Goal: Information Seeking & Learning: Learn about a topic

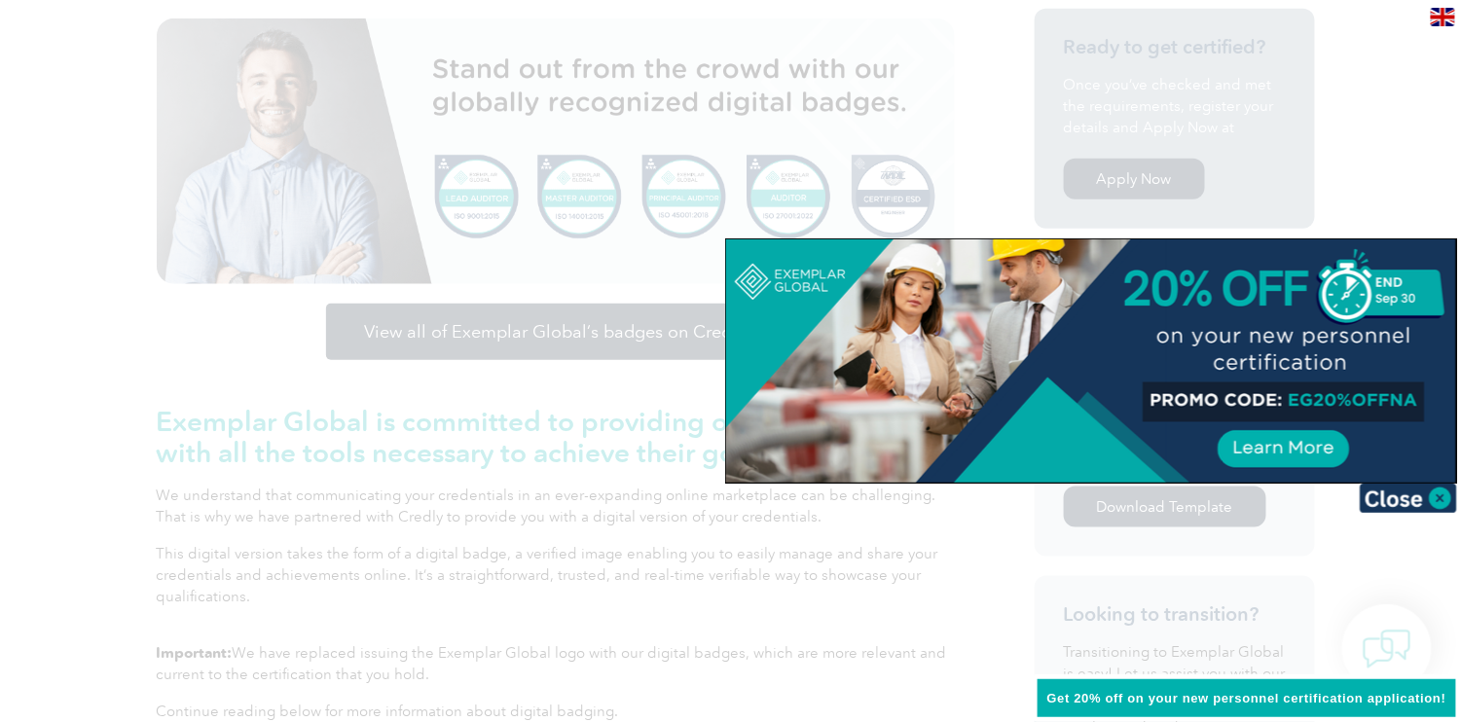
scroll to position [34, 0]
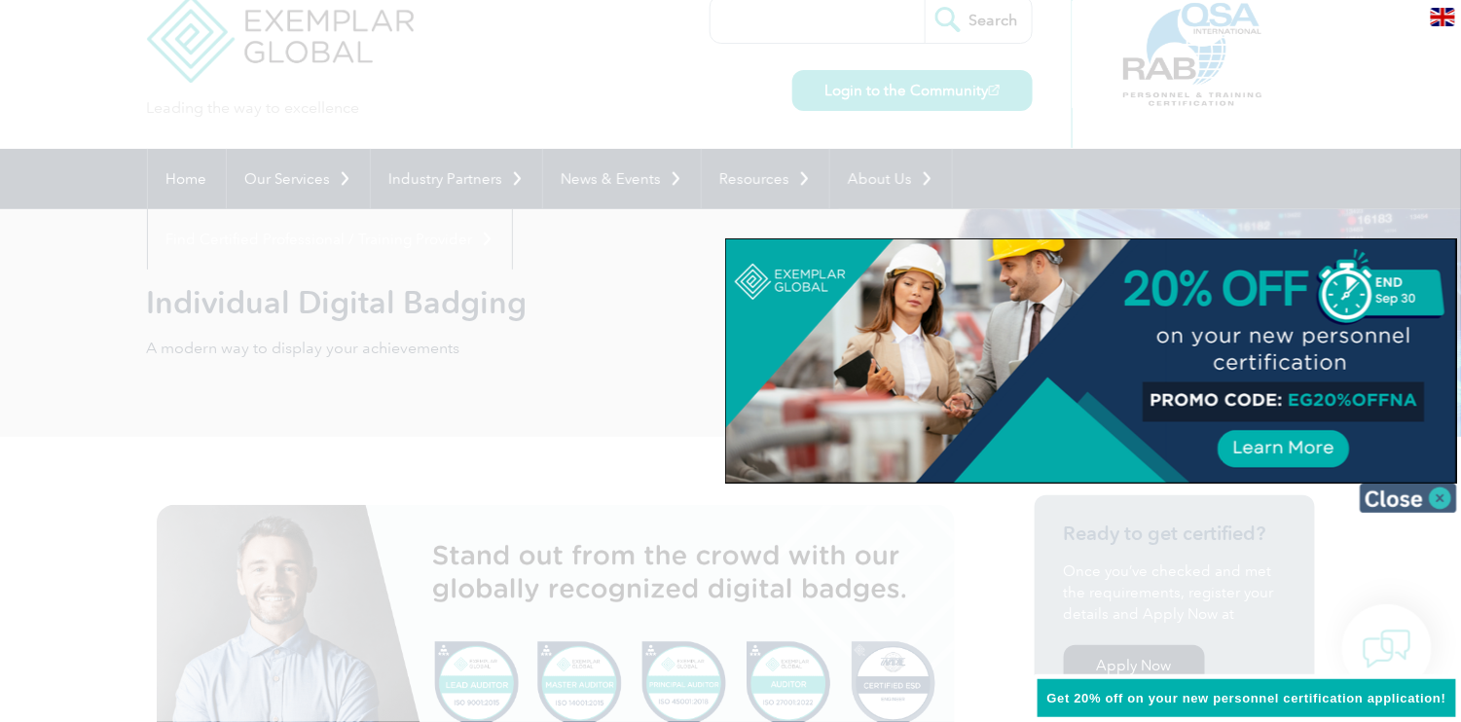
click at [1437, 502] on img at bounding box center [1408, 498] width 97 height 29
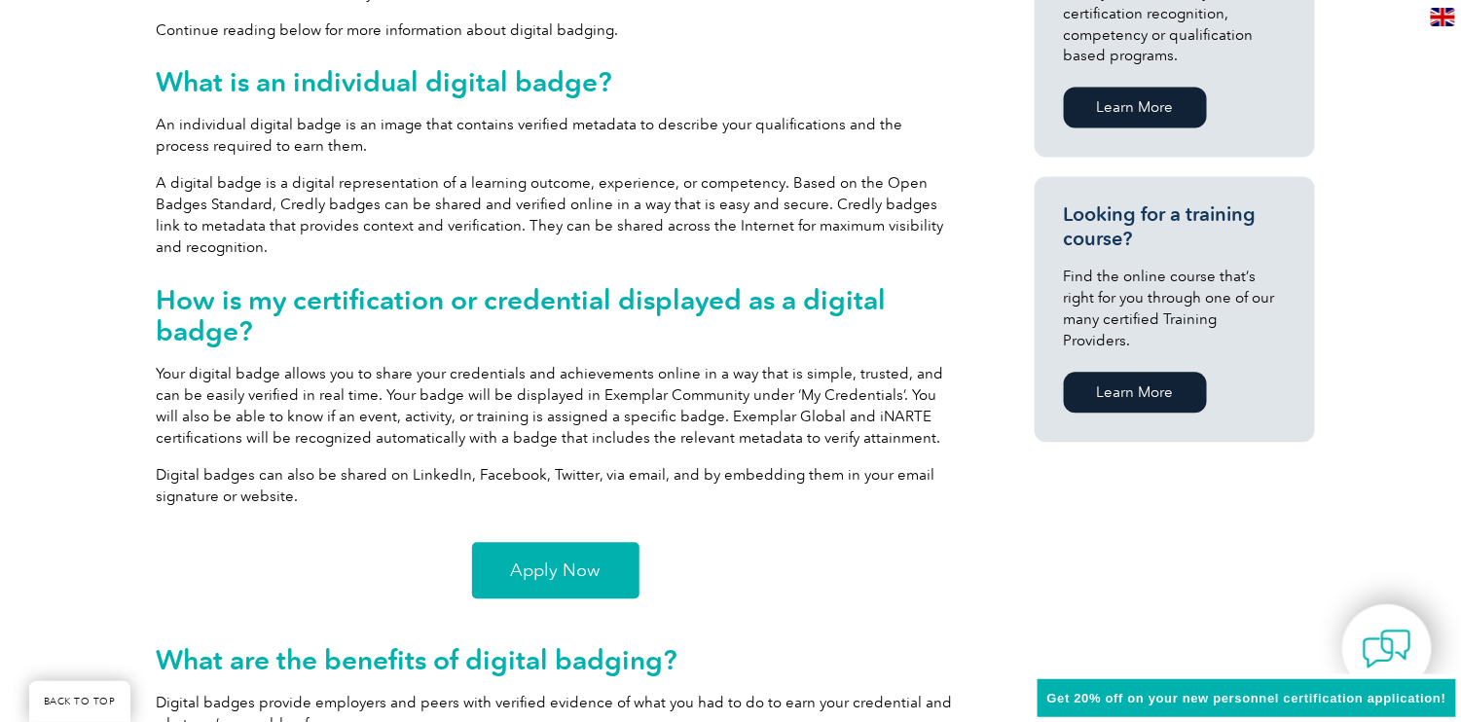
scroll to position [1591, 0]
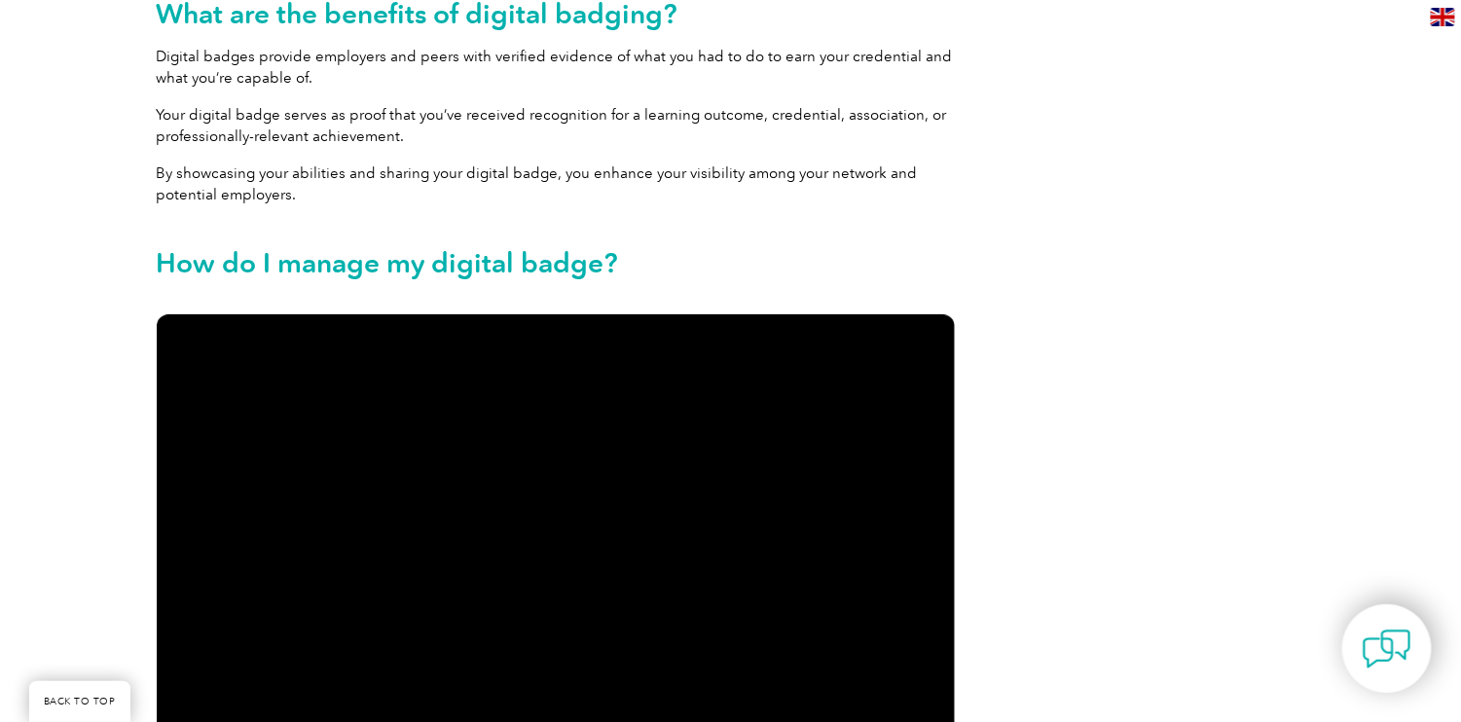
scroll to position [1752, 0]
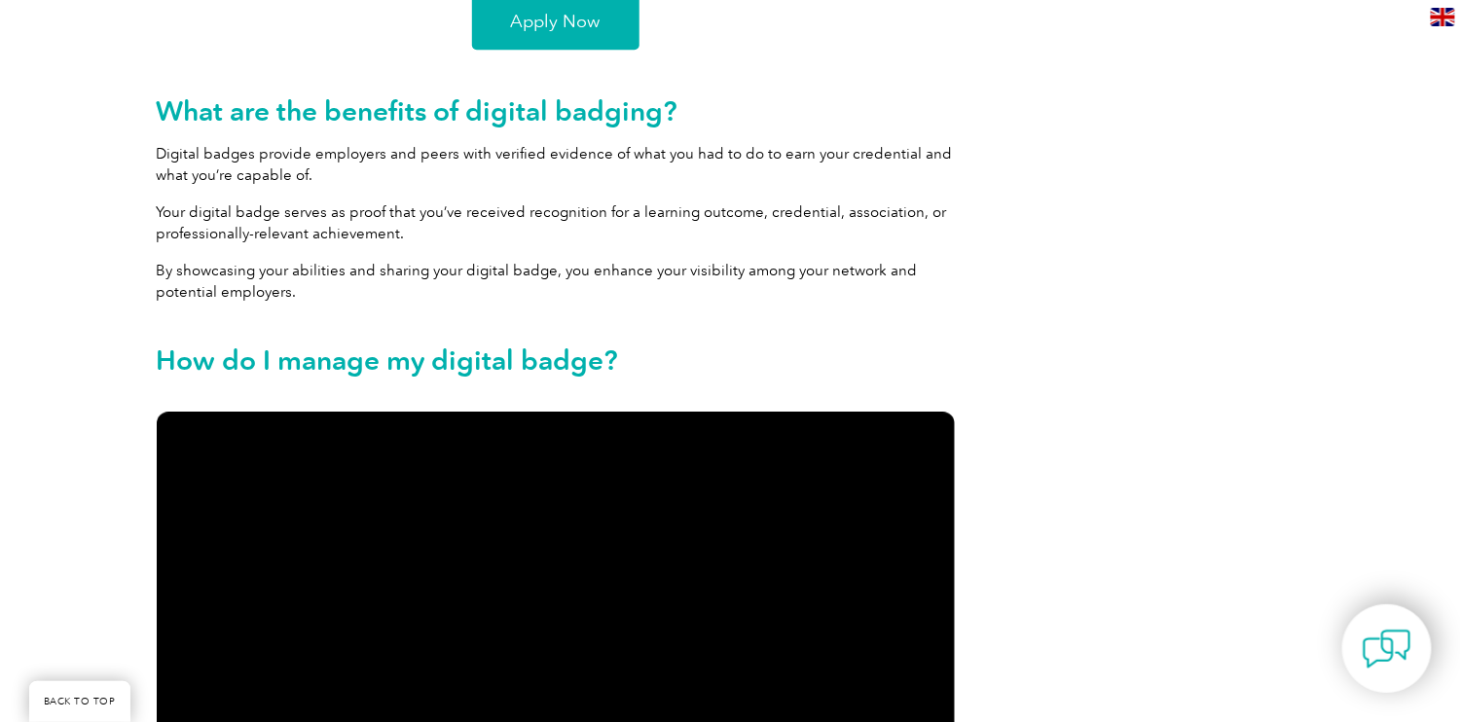
click at [578, 28] on span "Apply Now" at bounding box center [556, 22] width 90 height 18
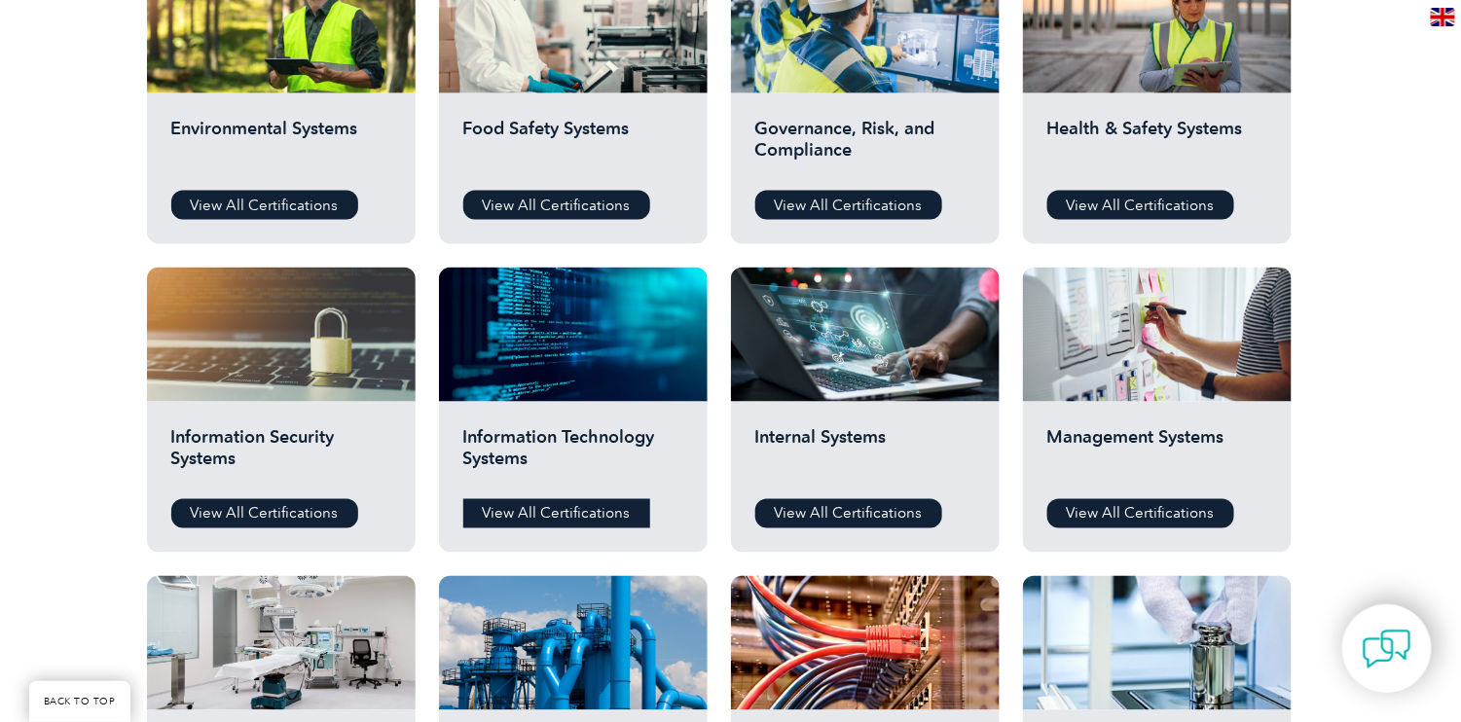
scroll to position [584, 0]
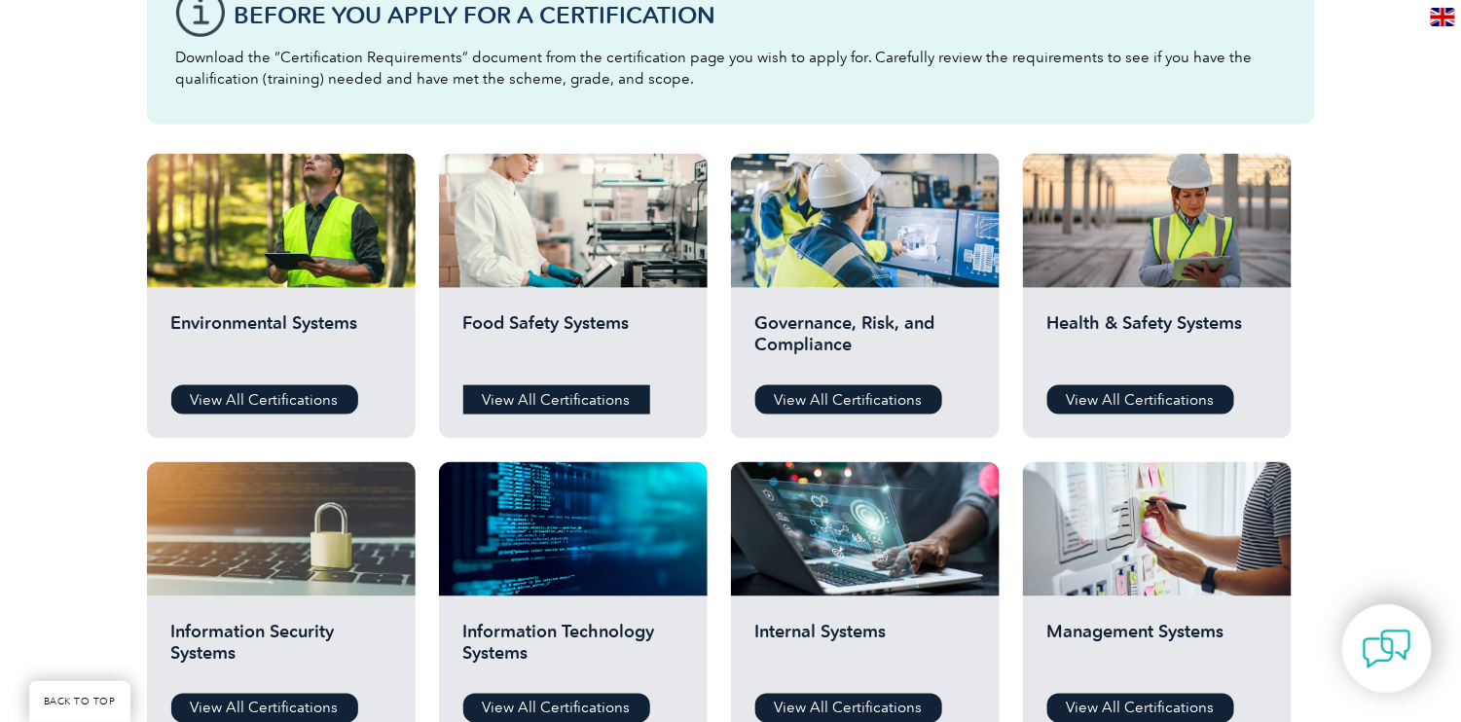
click at [568, 410] on link "View All Certifications" at bounding box center [556, 399] width 187 height 29
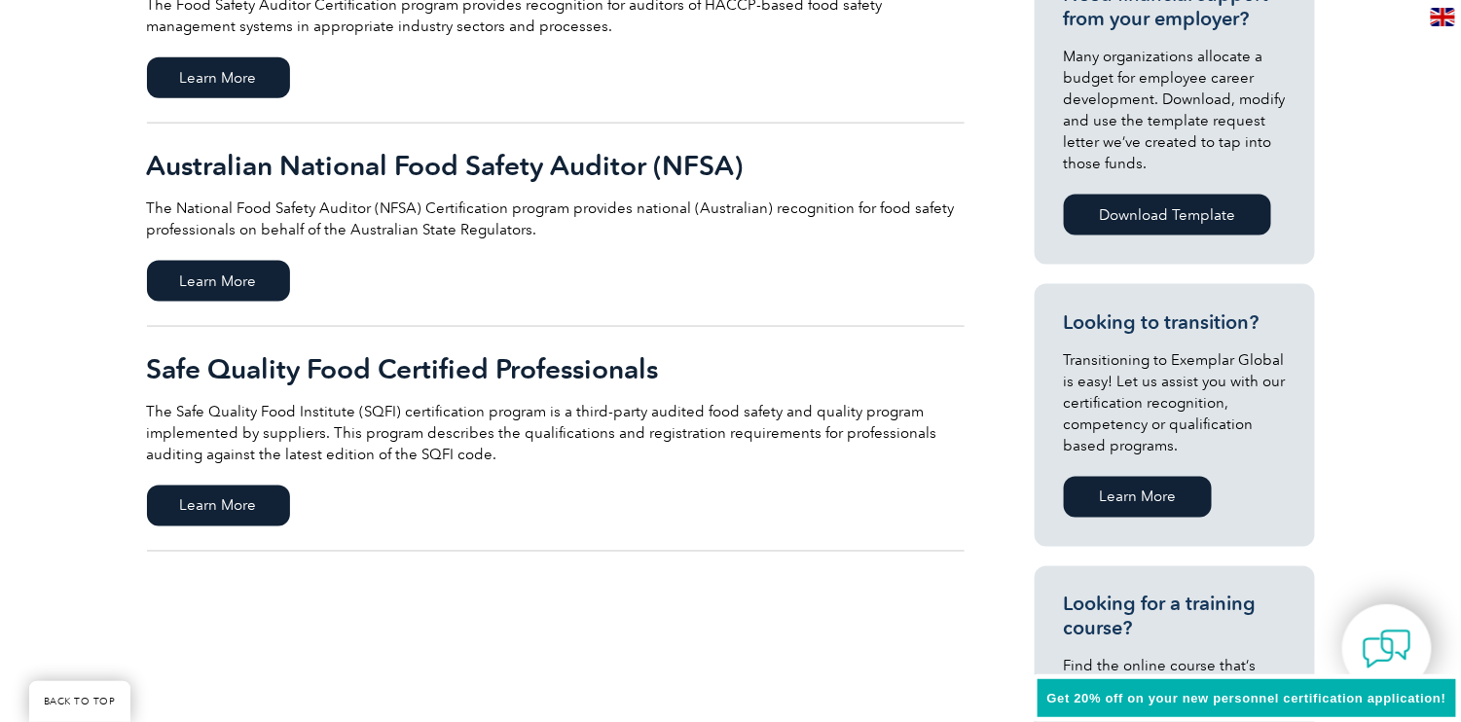
scroll to position [973, 0]
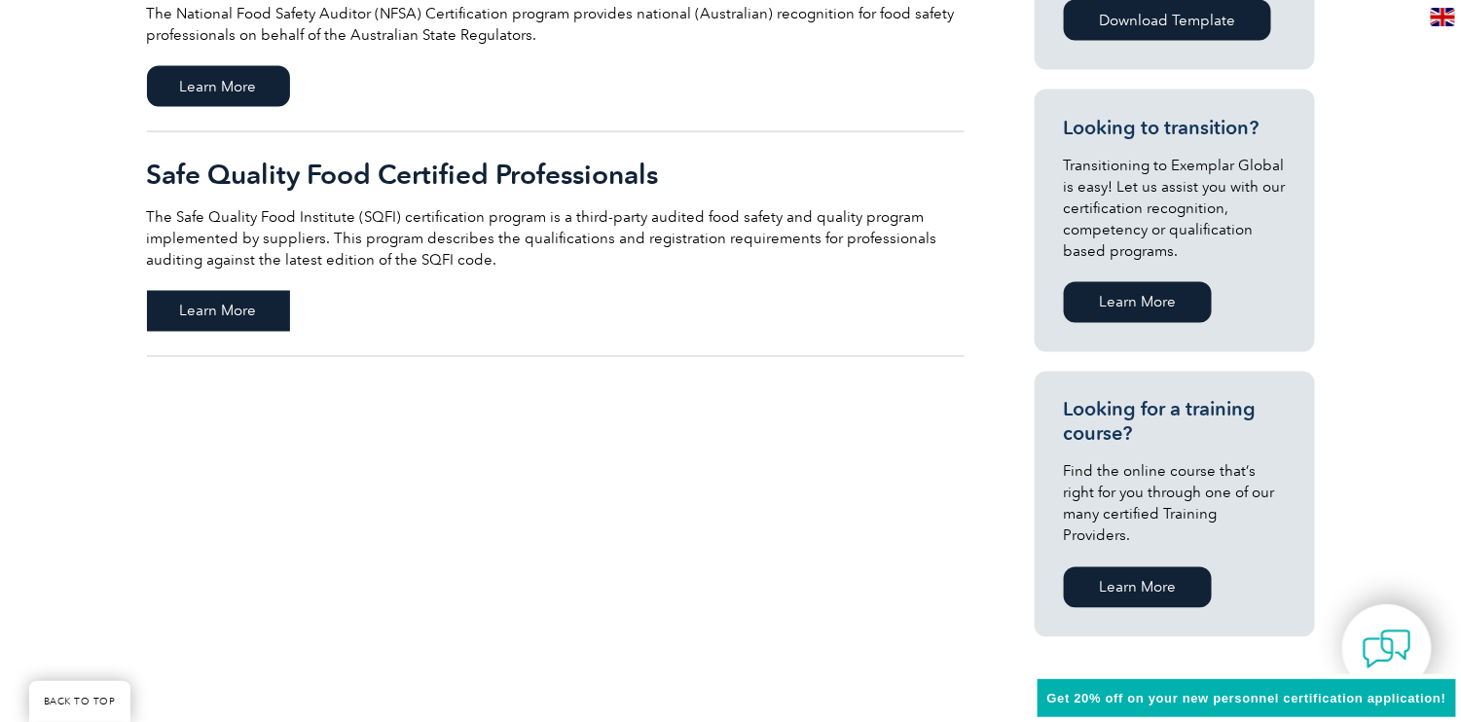
click at [238, 294] on body "BACK TO TOP Leading the way to excellence Search" at bounding box center [730, 260] width 1461 height 2466
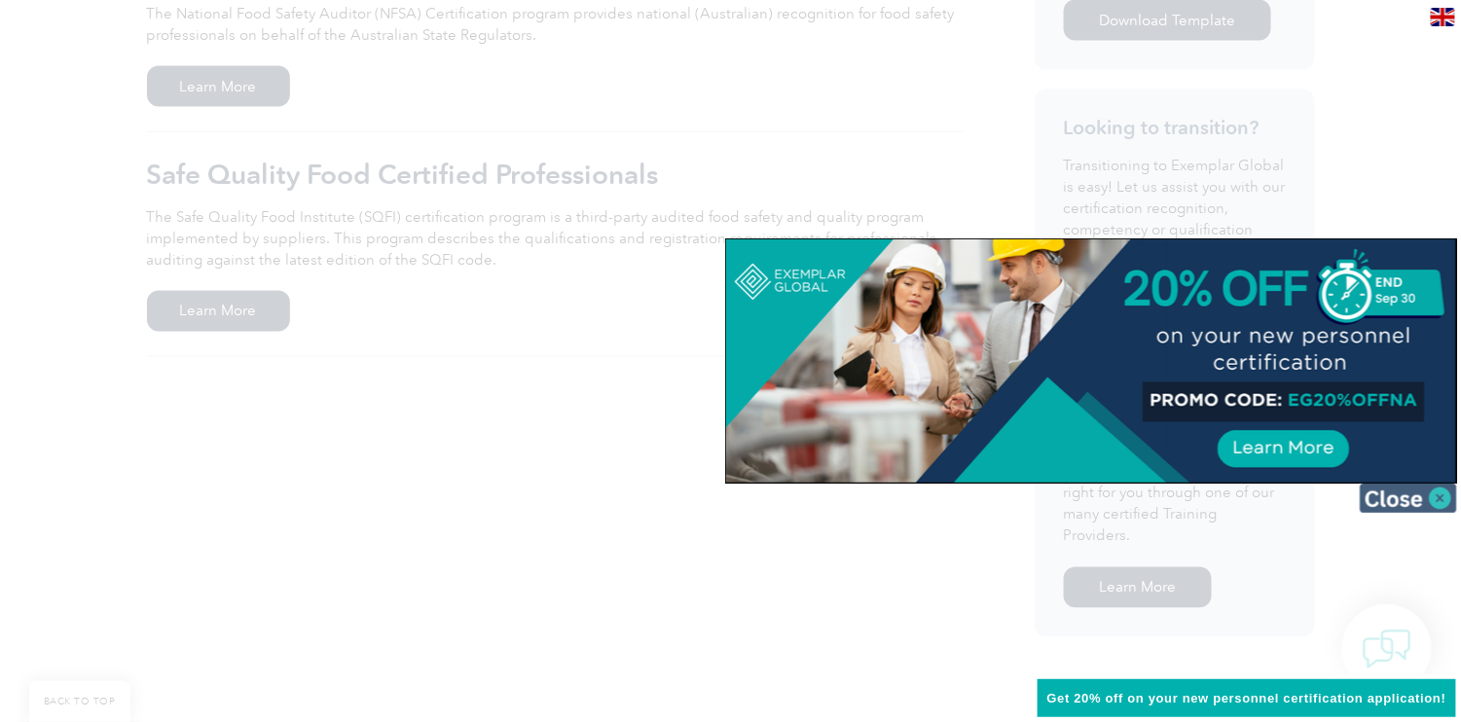
click at [1433, 495] on img at bounding box center [1408, 498] width 97 height 29
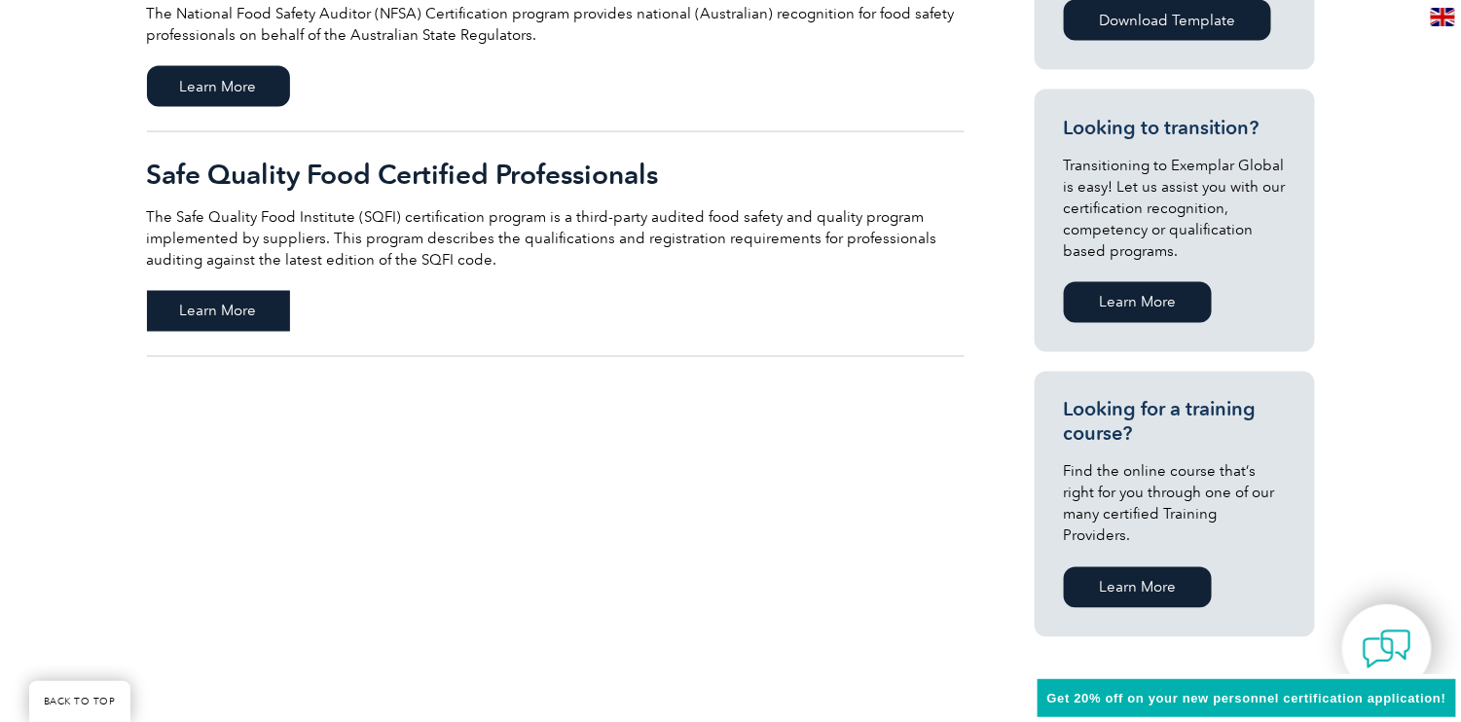
click at [205, 317] on span "Learn More" at bounding box center [218, 311] width 143 height 41
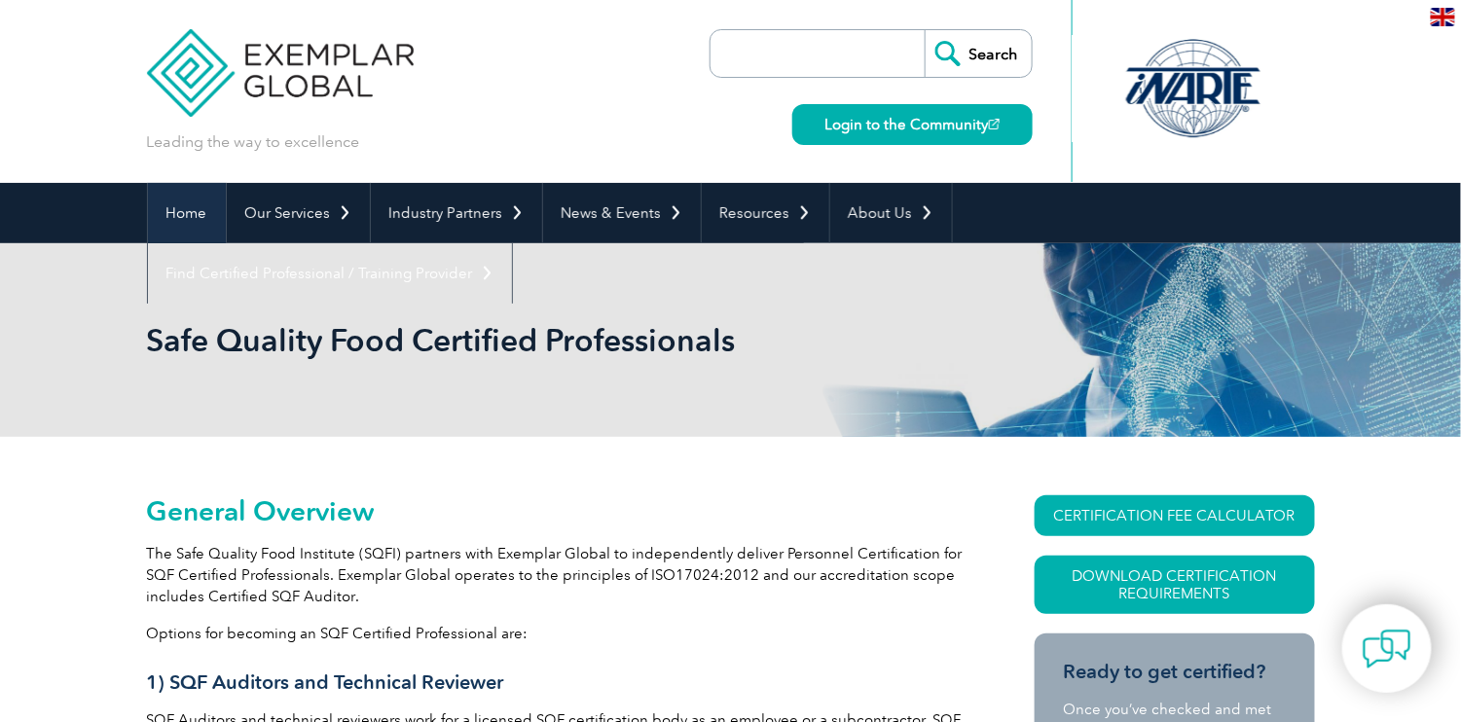
click at [169, 213] on link "Home" at bounding box center [187, 213] width 78 height 60
